Goal: Transaction & Acquisition: Purchase product/service

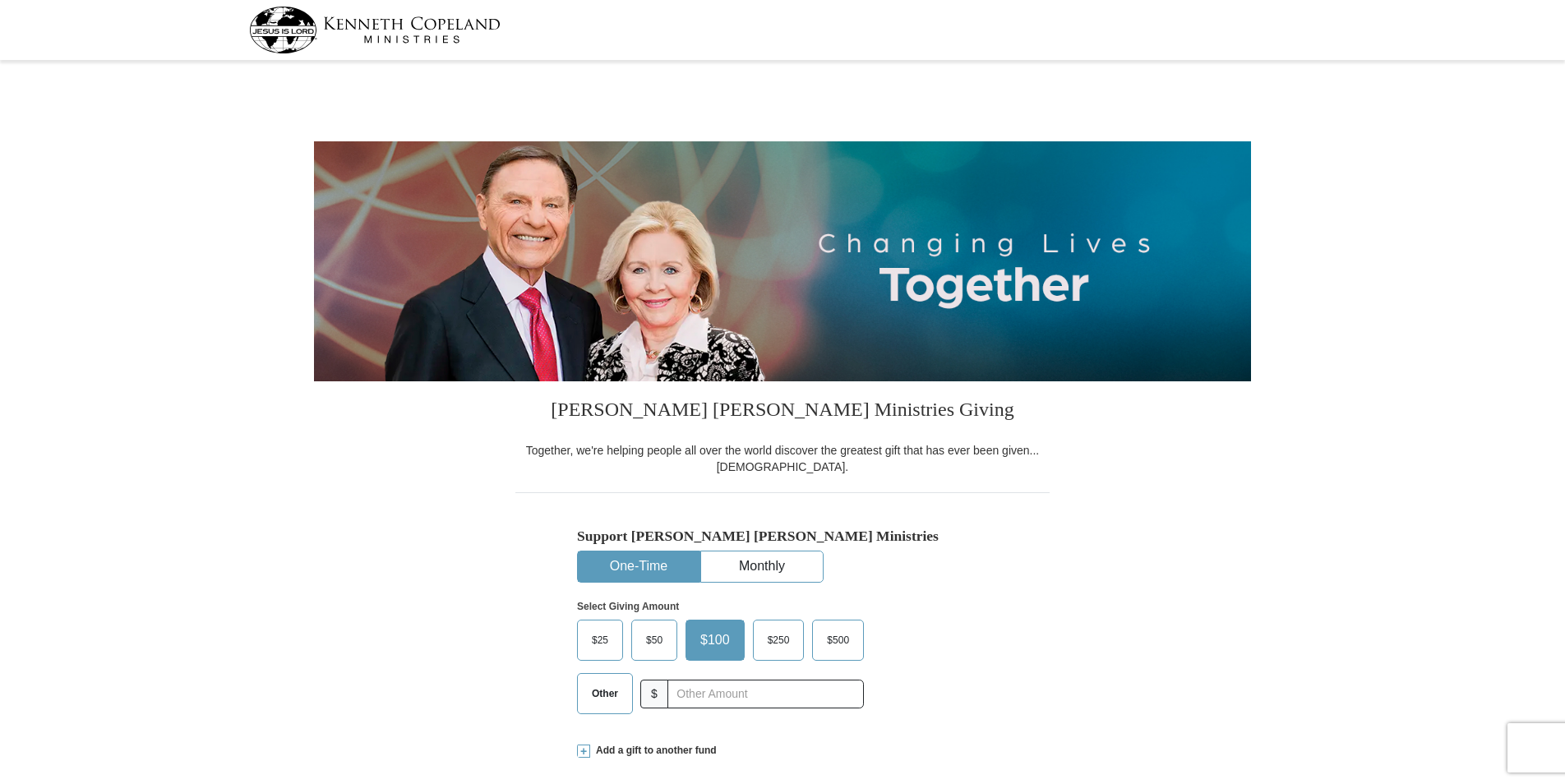
select select "CT"
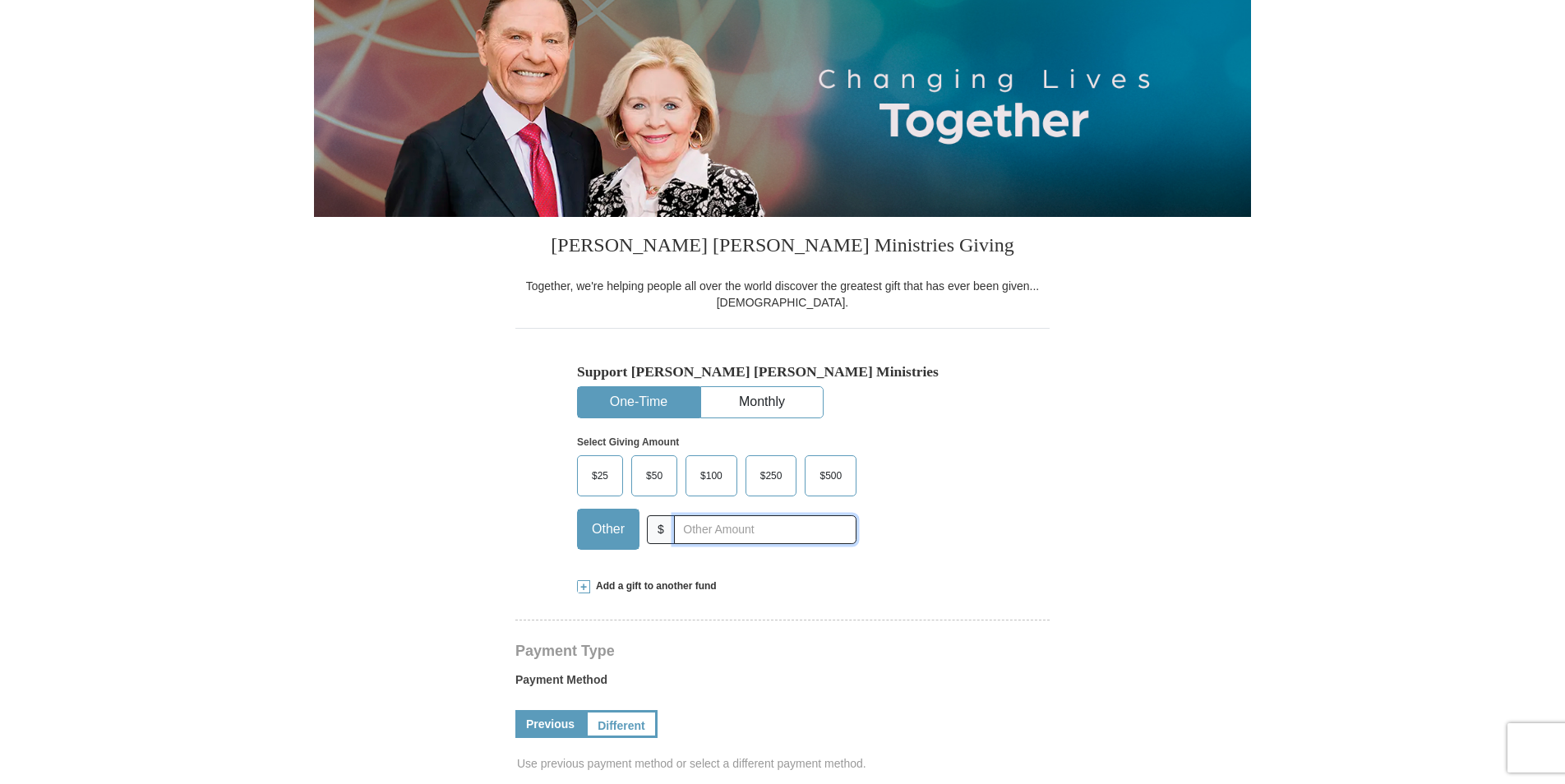
click at [721, 528] on input "text" at bounding box center [765, 530] width 183 height 29
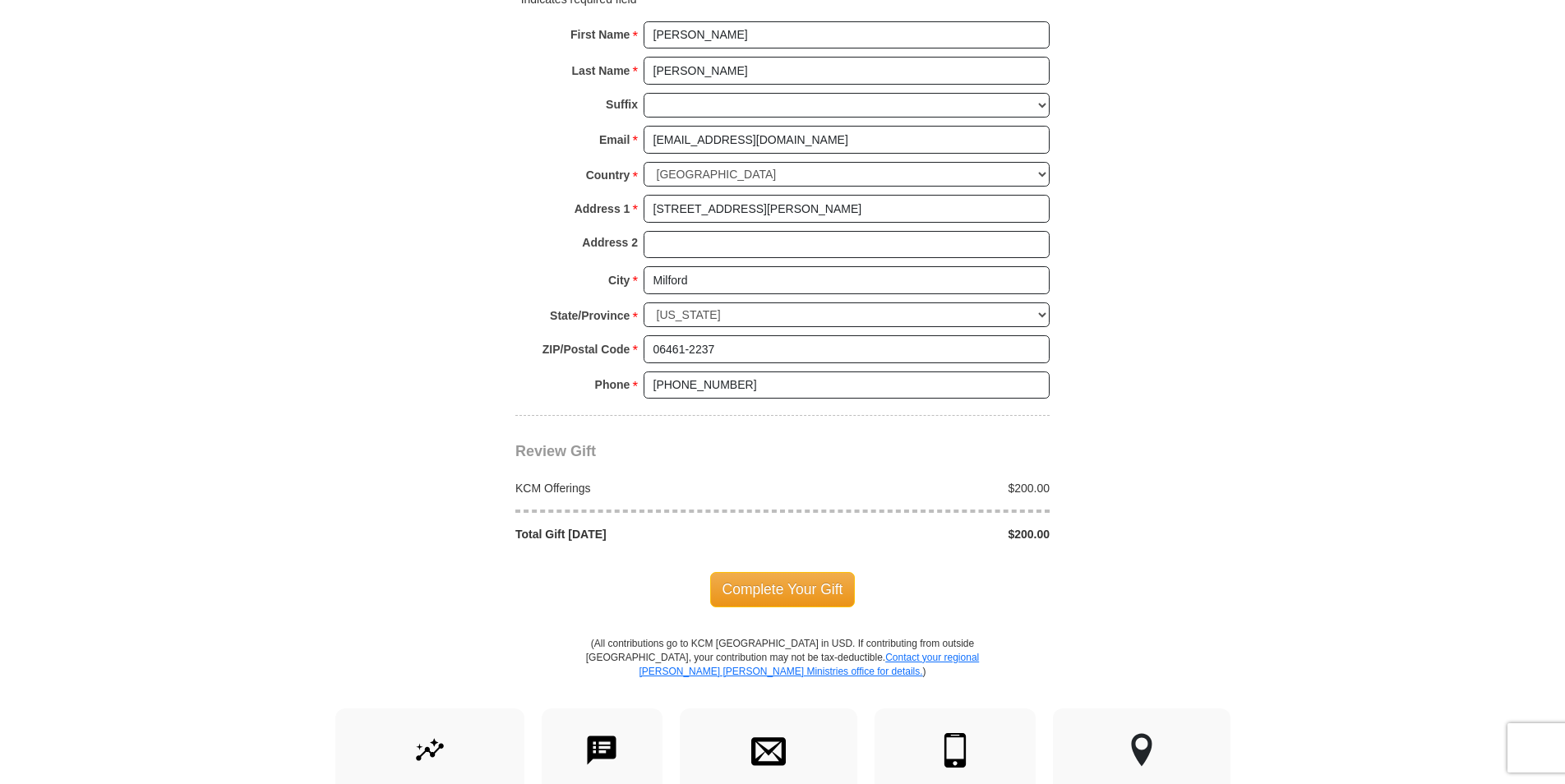
scroll to position [1150, 0]
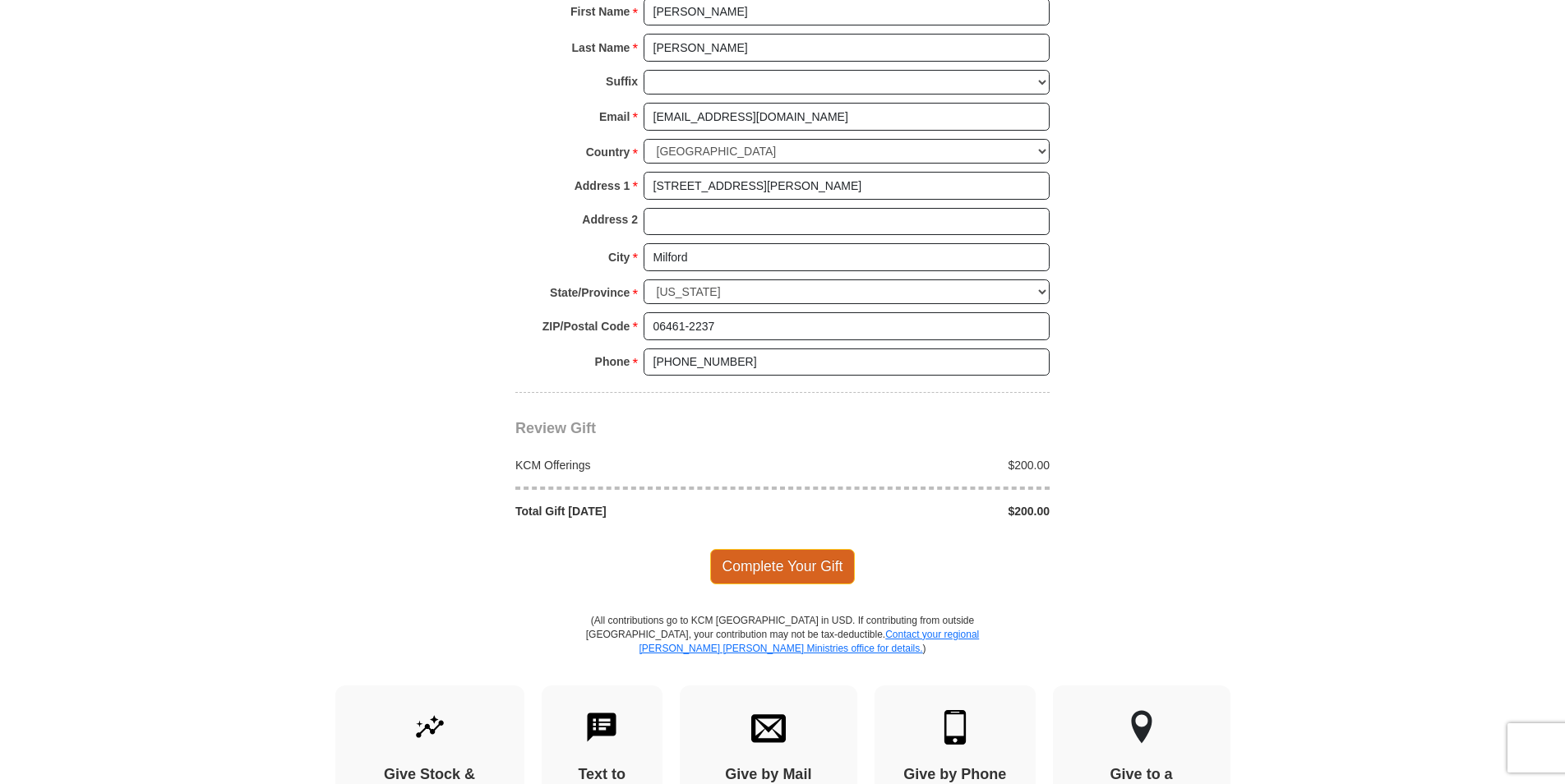
type input "200.00"
click at [788, 558] on span "Complete Your Gift" at bounding box center [782, 566] width 146 height 34
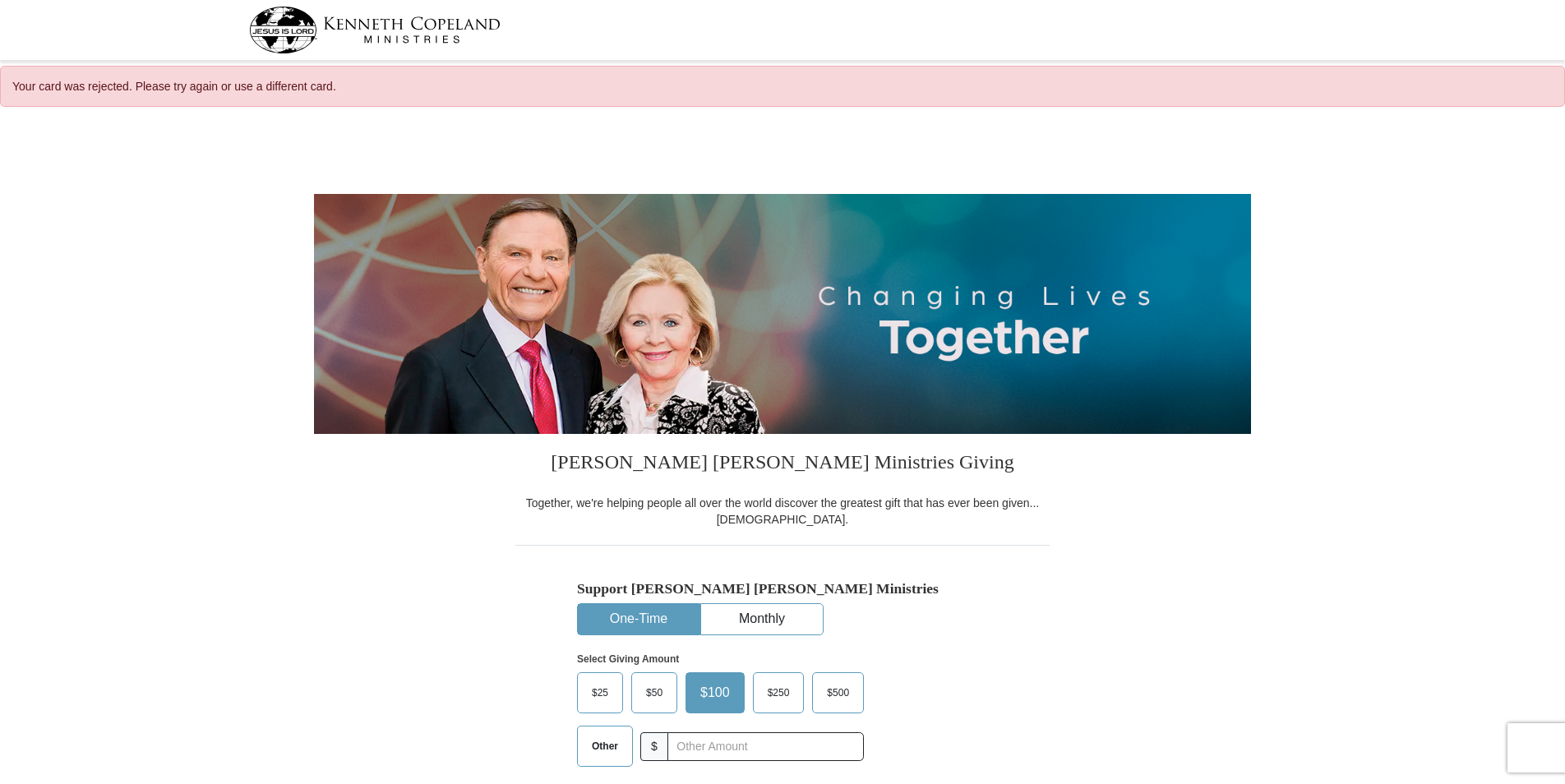
select select "CT"
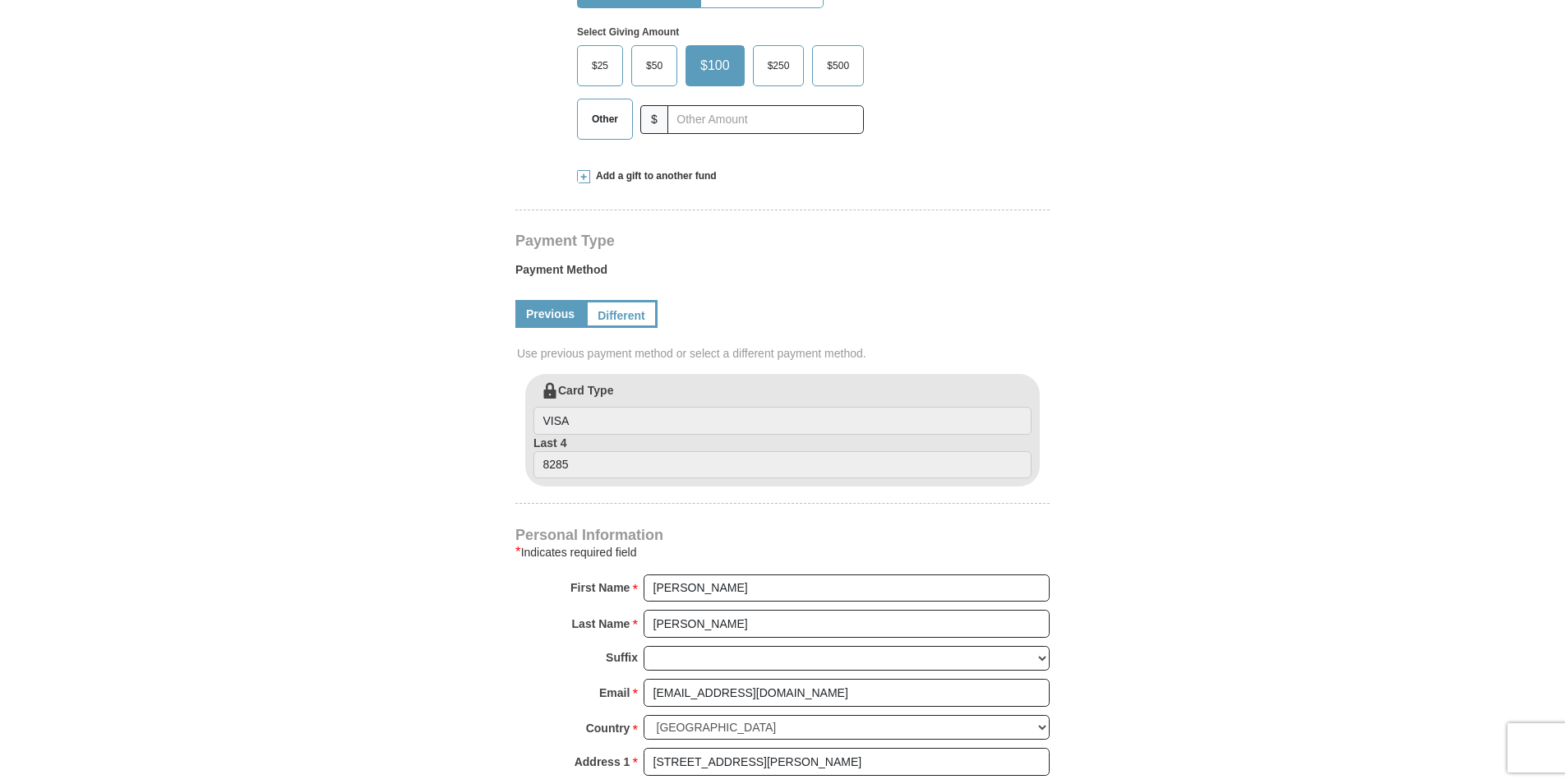
scroll to position [657, 0]
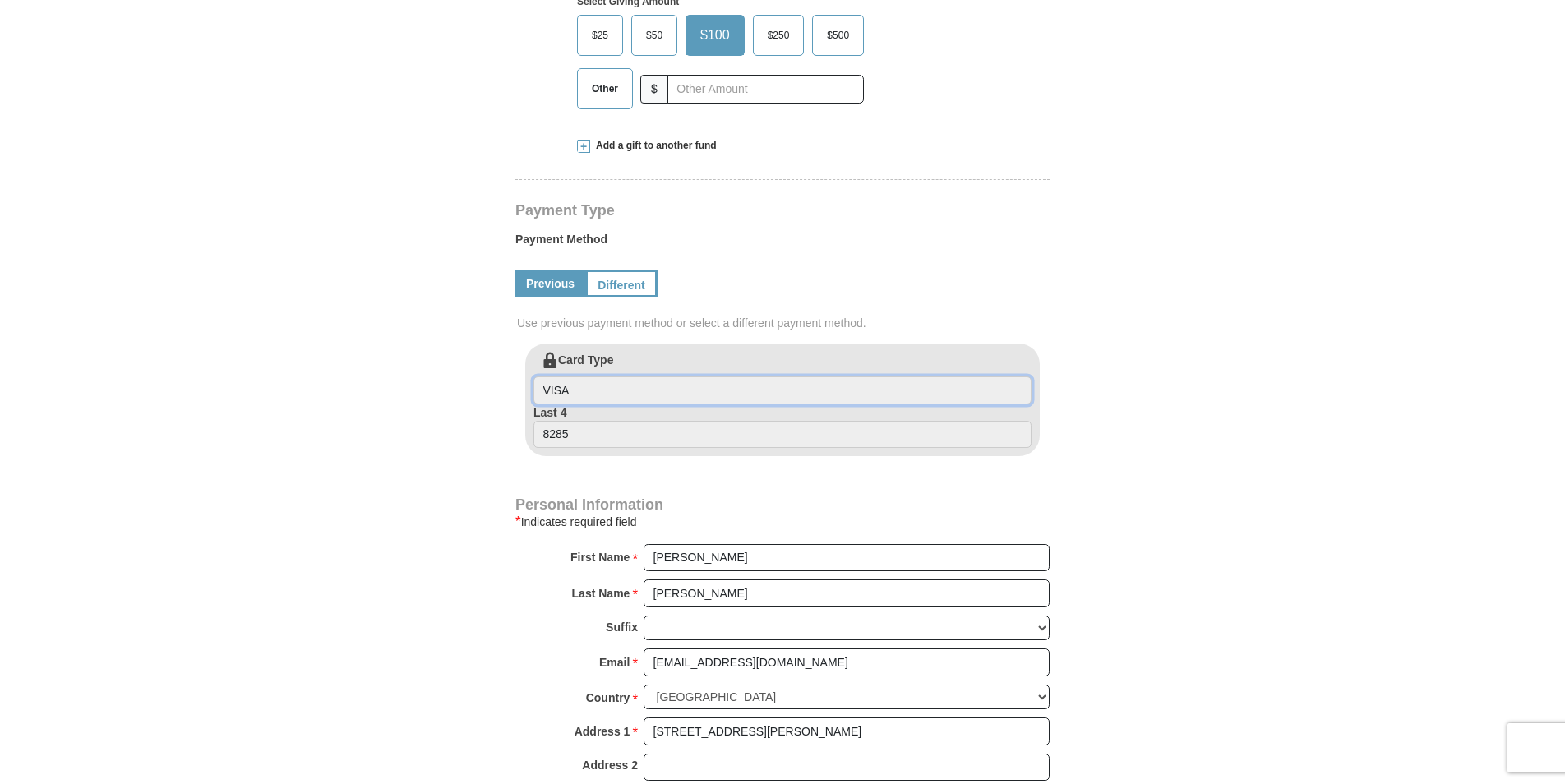
click at [612, 385] on input "VISA" at bounding box center [782, 390] width 498 height 28
click at [629, 290] on link "Different" at bounding box center [620, 283] width 69 height 28
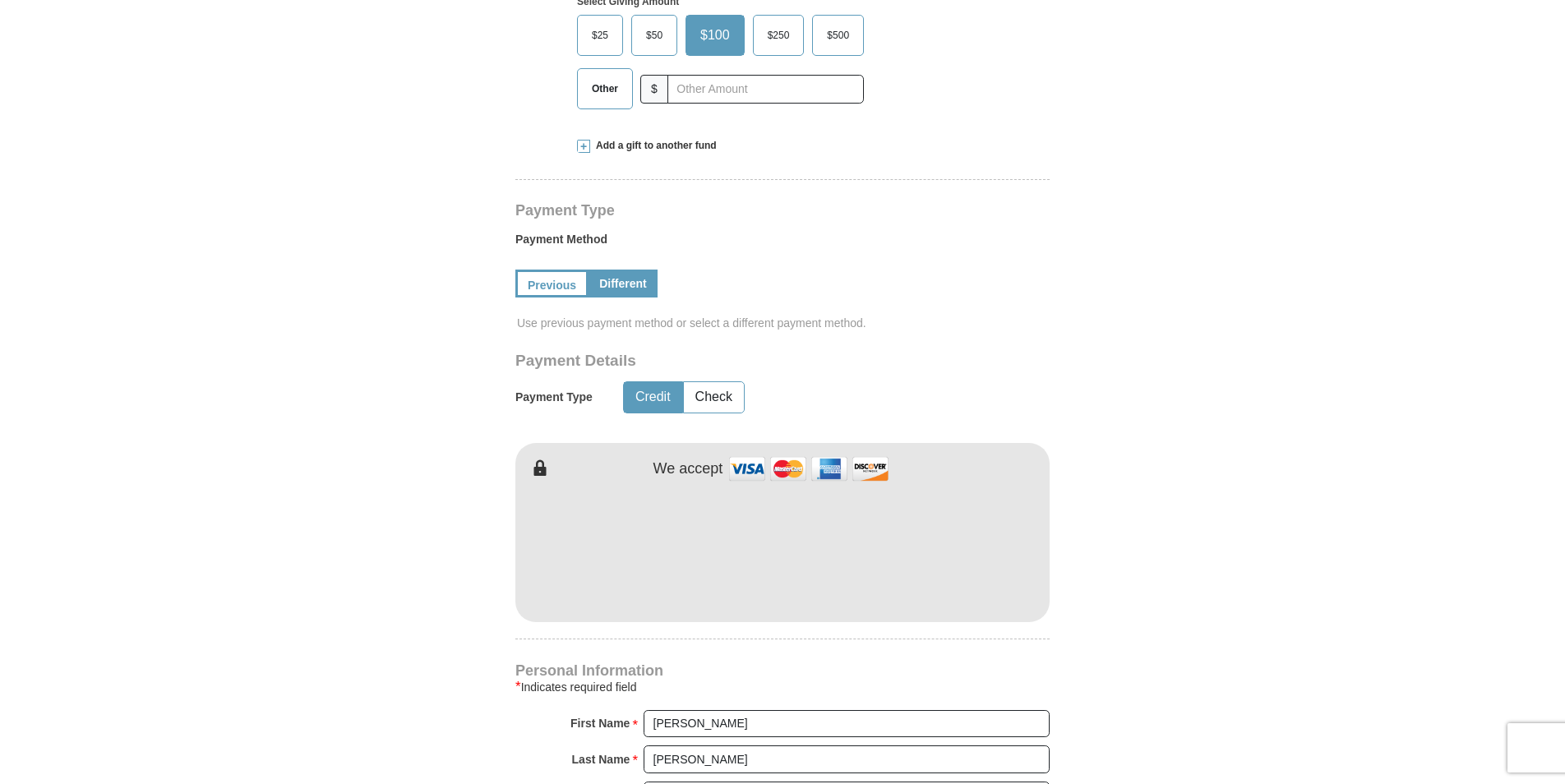
click at [1246, 581] on form "Kenneth Copeland Ministries Giving Together, we're helping people all over the …" at bounding box center [782, 505] width 937 height 2090
drag, startPoint x: 1185, startPoint y: 336, endPoint x: 1020, endPoint y: 423, distance: 186.5
click at [1182, 336] on form "Kenneth Copeland Ministries Giving Together, we're helping people all over the …" at bounding box center [782, 505] width 937 height 2090
click at [1231, 444] on form "Kenneth Copeland Ministries Giving Together, we're helping people all over the …" at bounding box center [782, 505] width 937 height 2090
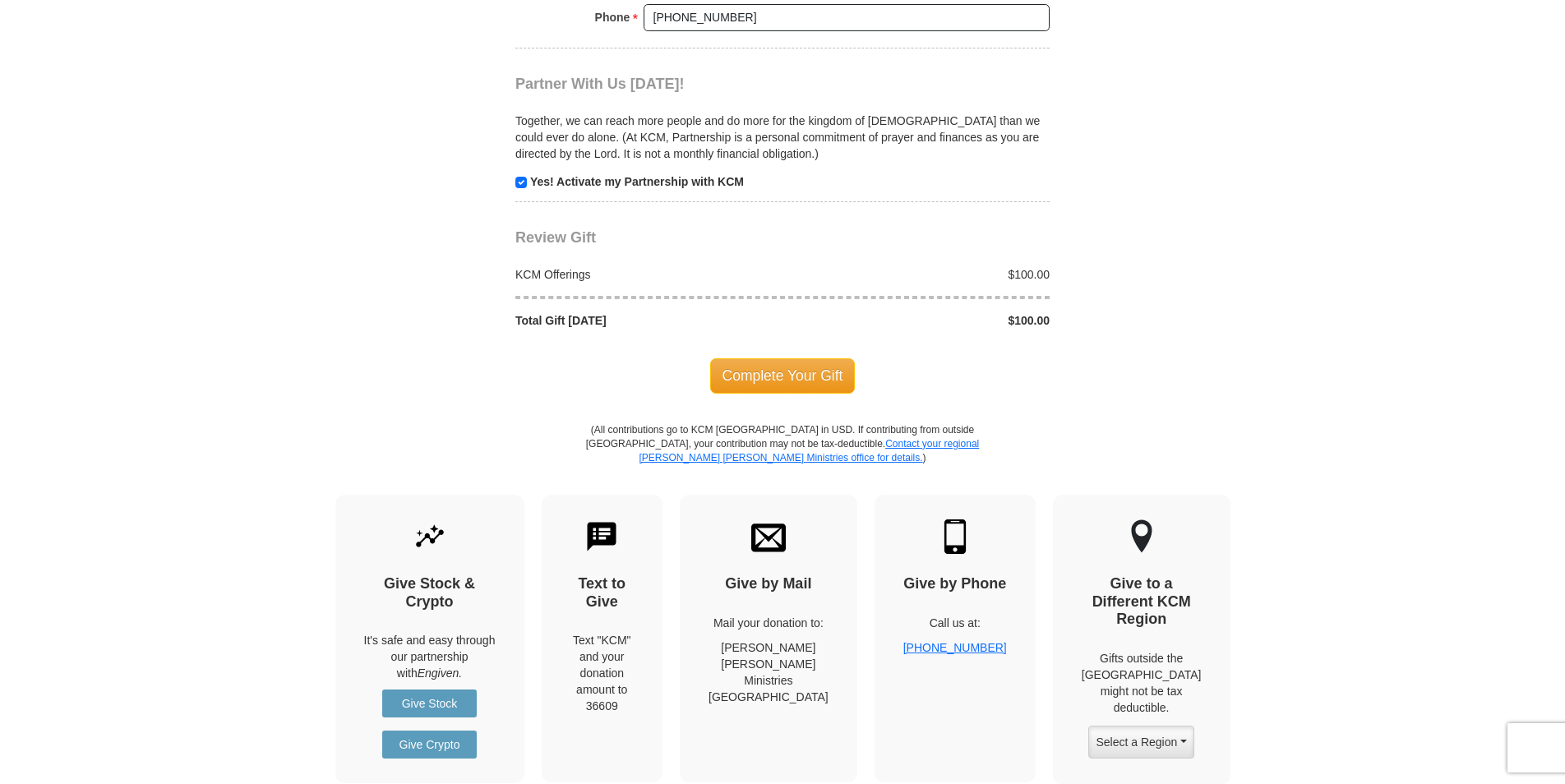
scroll to position [1726, 0]
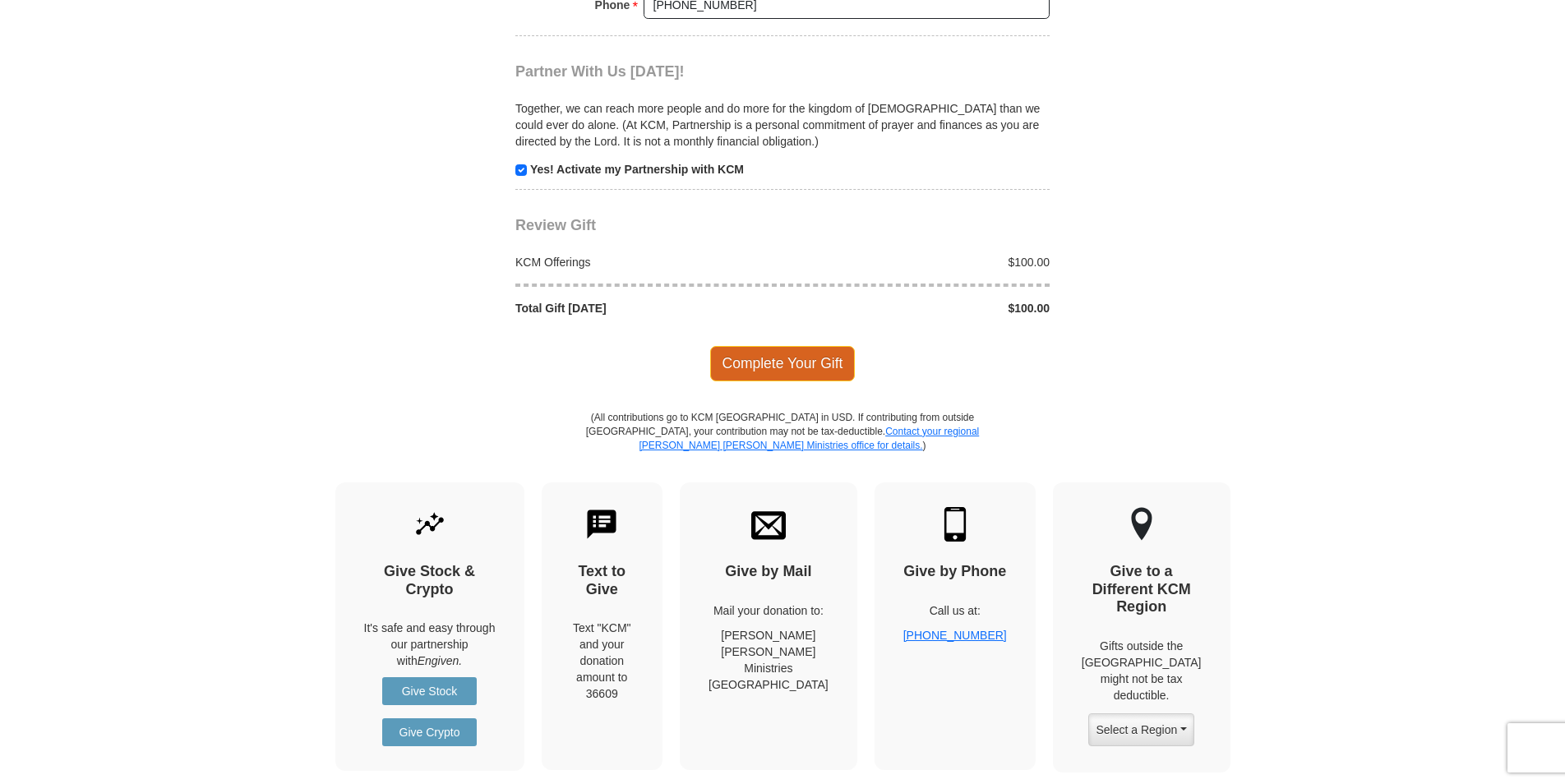
click at [819, 369] on span "Complete Your Gift" at bounding box center [782, 364] width 146 height 34
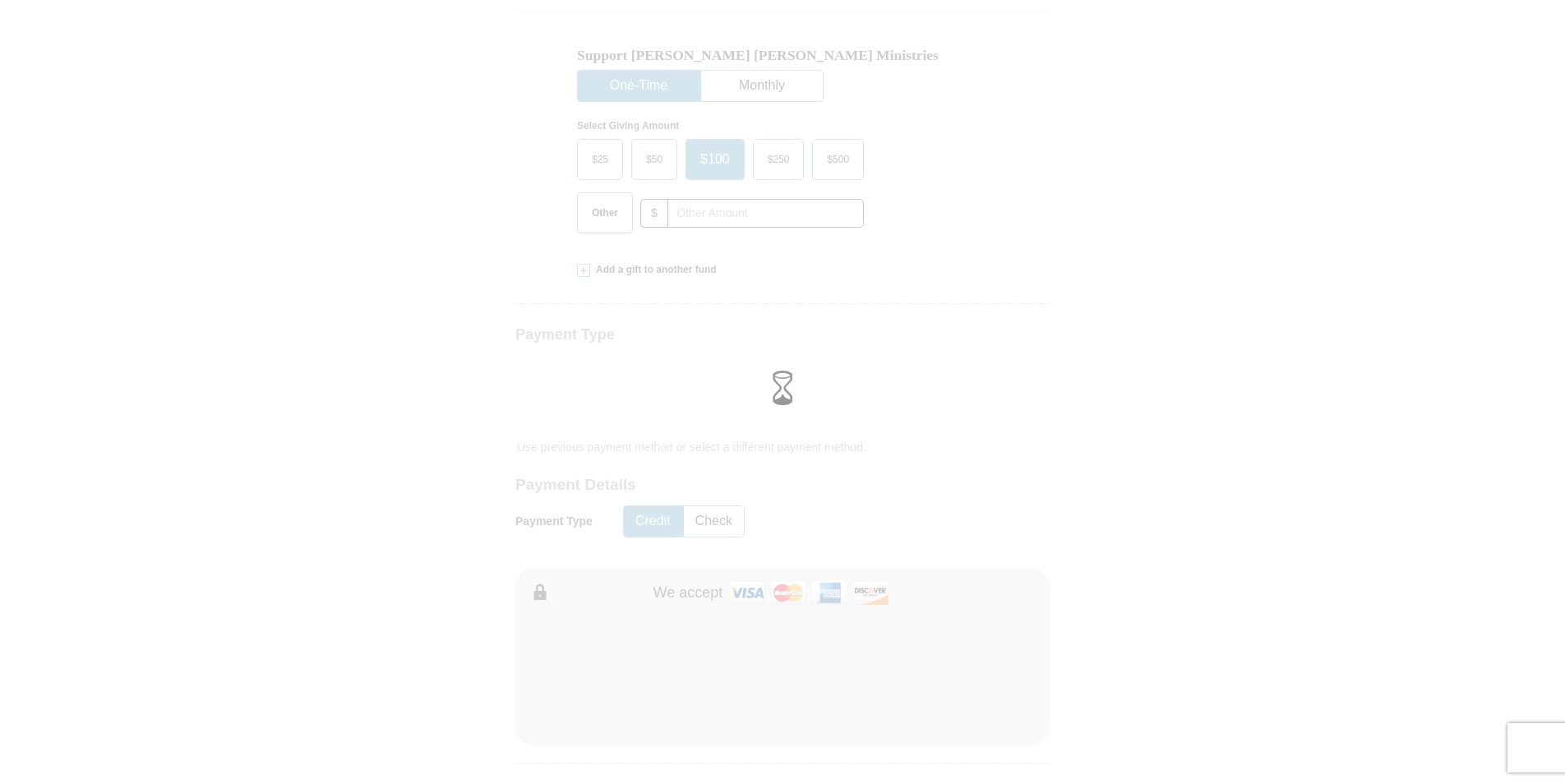
scroll to position [493, 0]
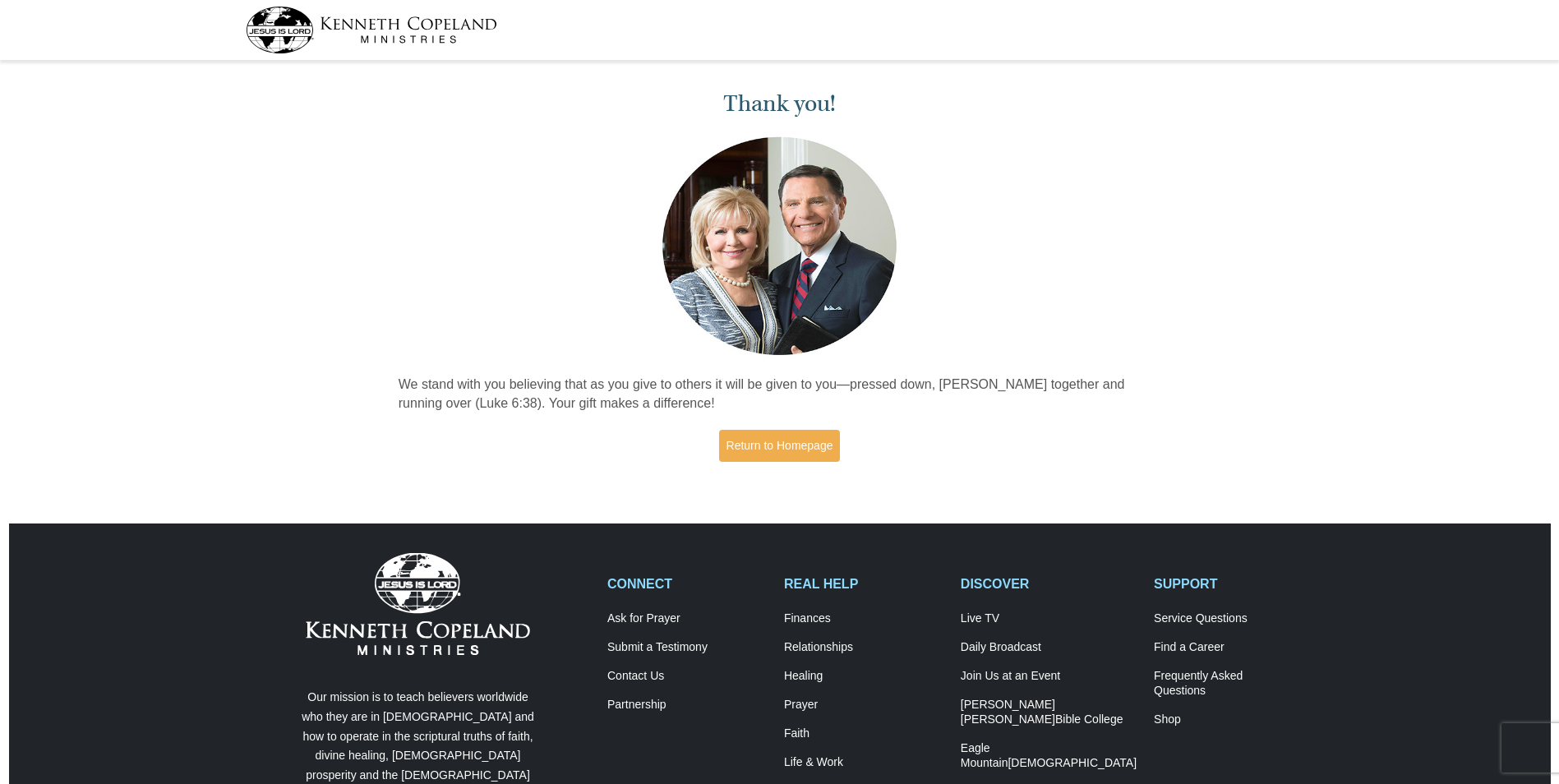
click at [924, 470] on div "Thank you! We stand with you believing that as you give to others it will be gi…" at bounding box center [780, 269] width 780 height 408
click at [819, 447] on link "Return to Homepage" at bounding box center [780, 445] width 122 height 32
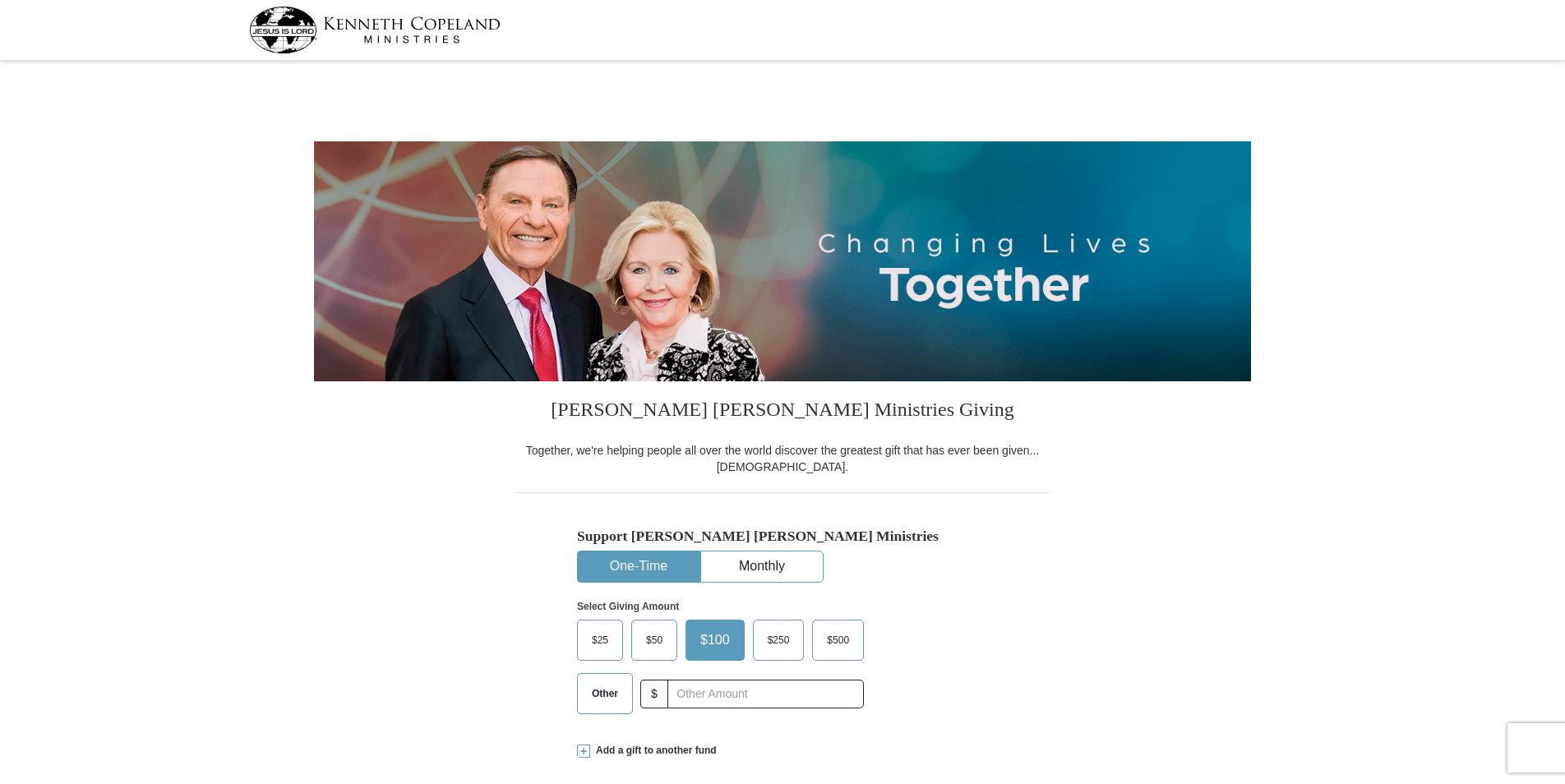
select select "CT"
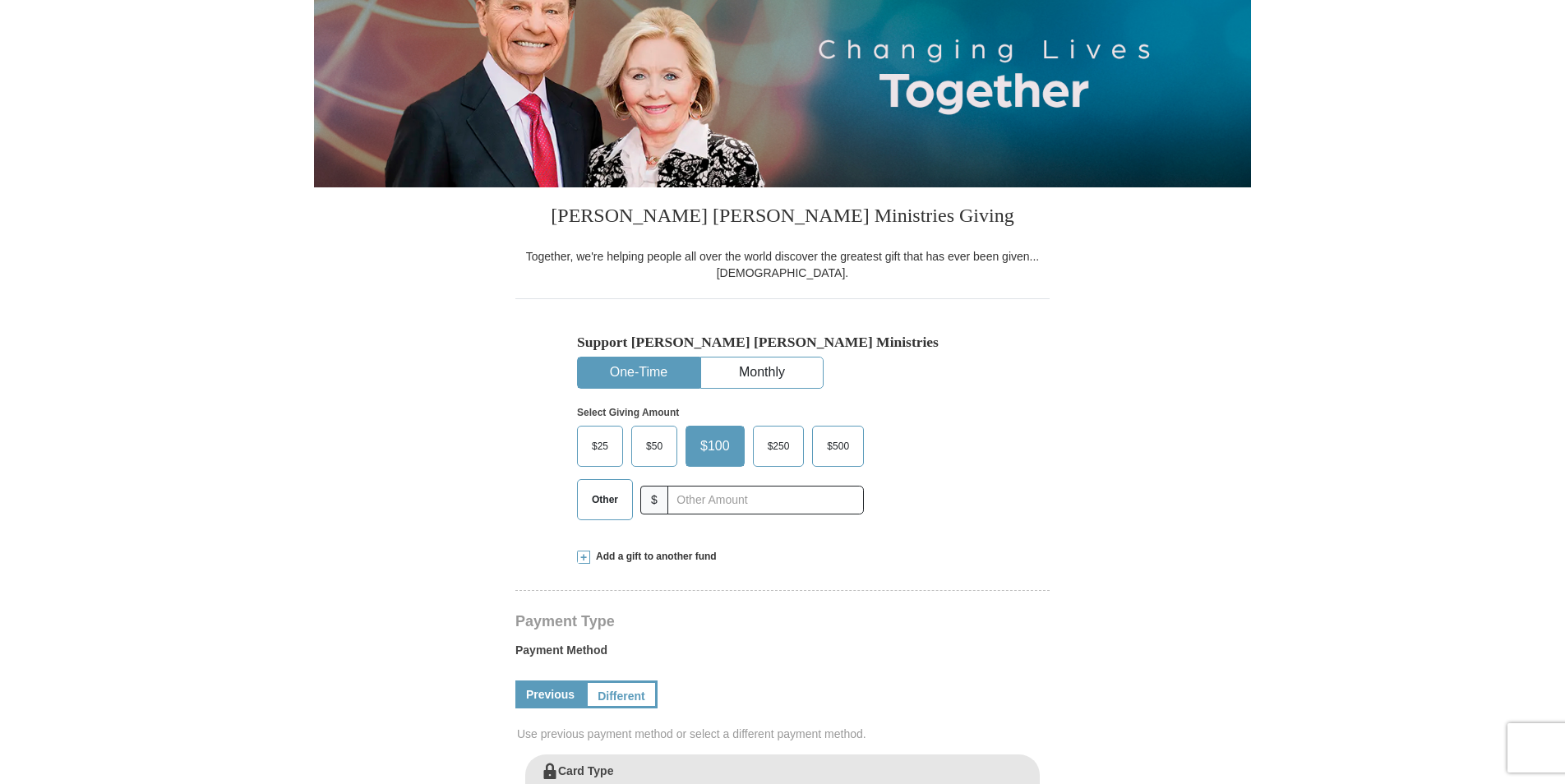
scroll to position [247, 0]
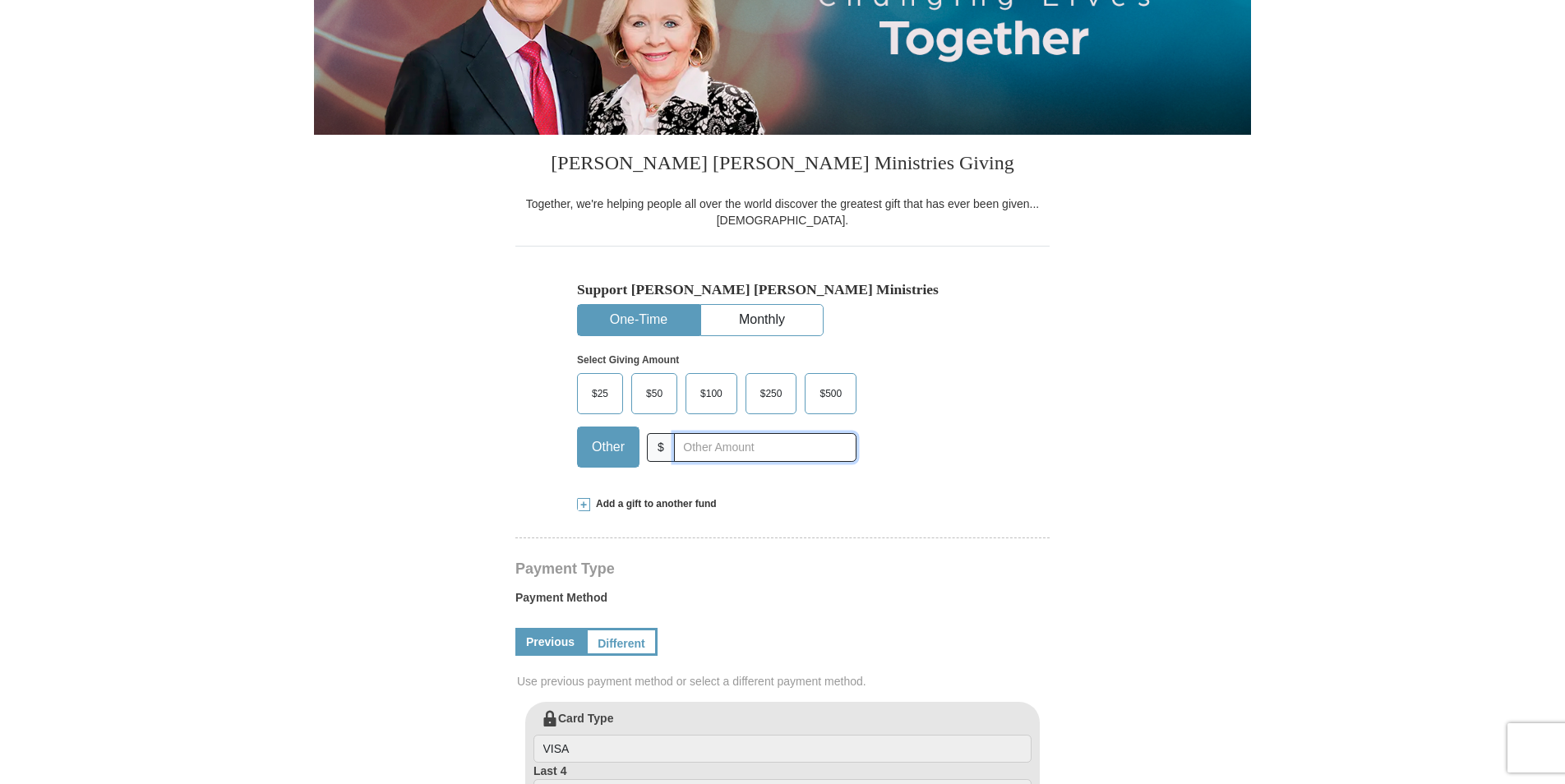
click at [726, 441] on input "text" at bounding box center [765, 448] width 183 height 29
type input "2"
click at [722, 391] on span "$100" at bounding box center [711, 393] width 39 height 24
click at [0, 0] on input "$100" at bounding box center [0, 0] width 0 height 0
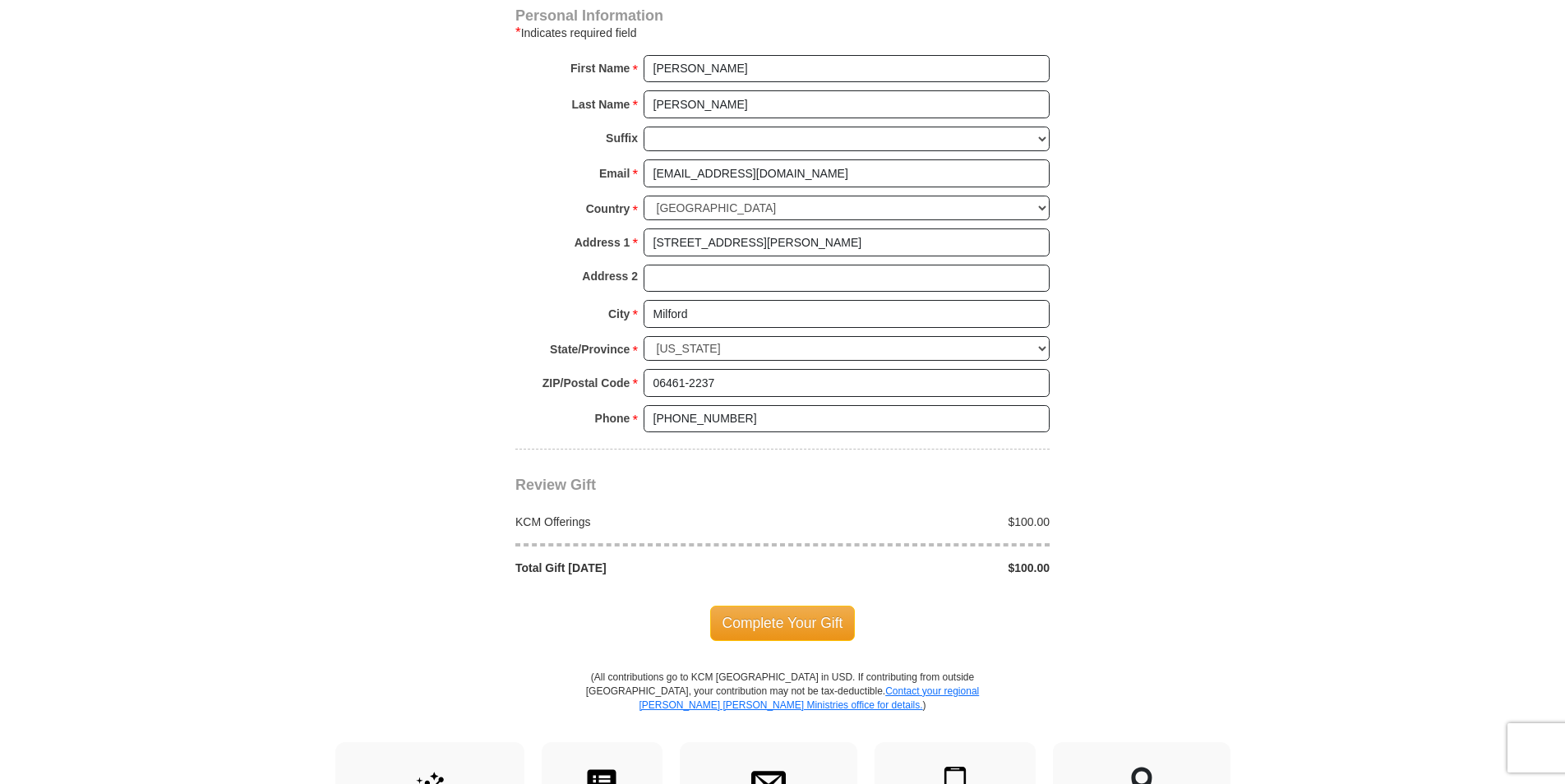
scroll to position [1315, 0]
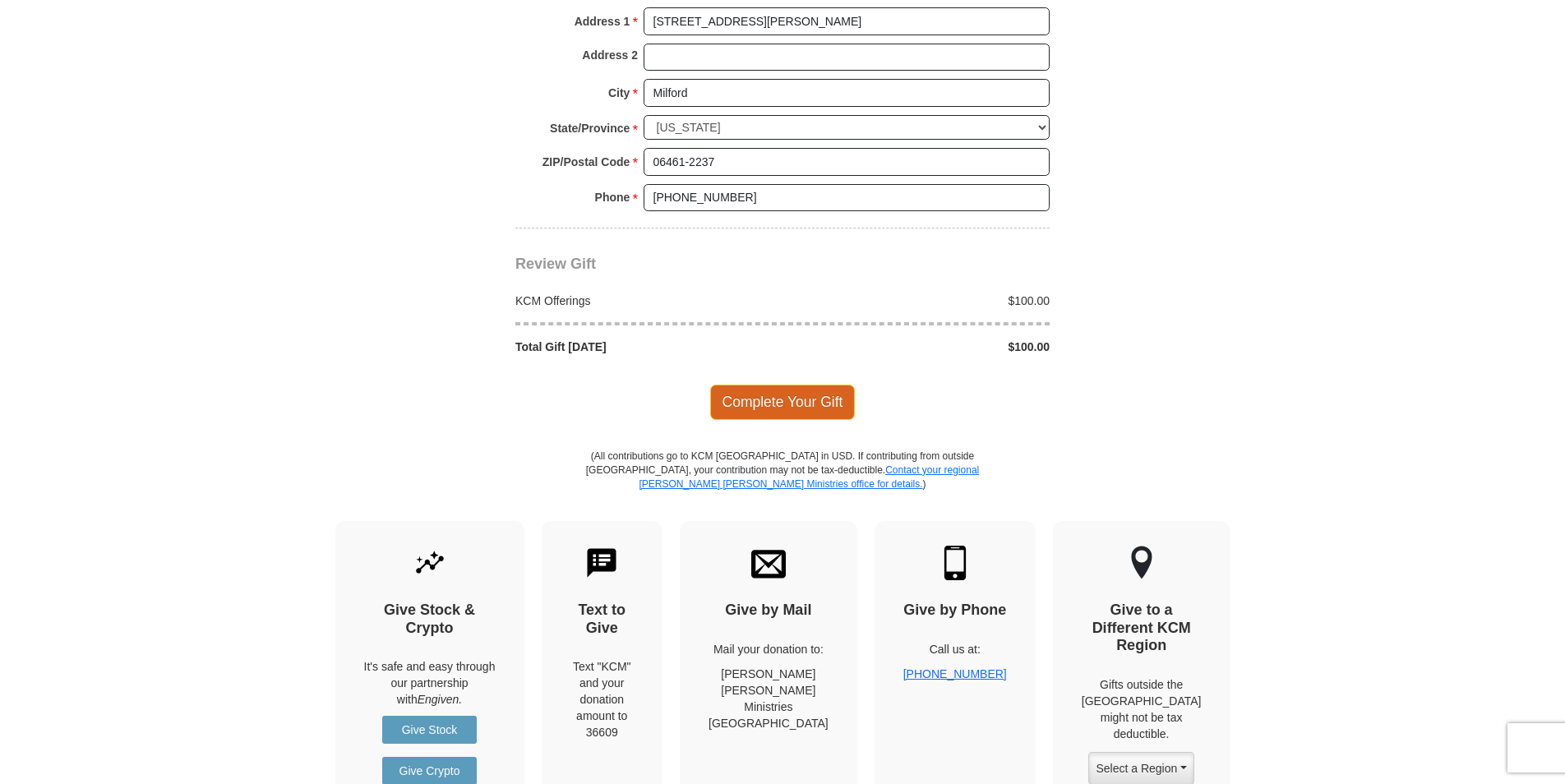
click at [773, 418] on span "Complete Your Gift" at bounding box center [782, 401] width 146 height 34
